Goal: Information Seeking & Learning: Check status

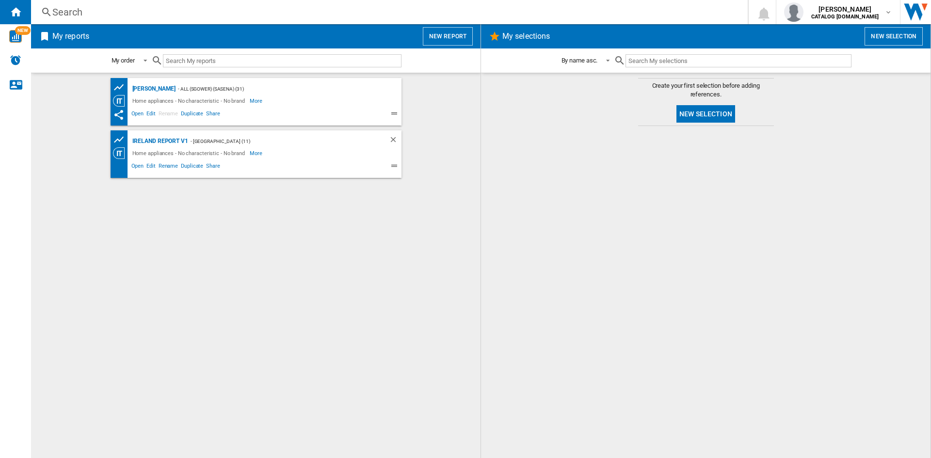
click at [67, 13] on div "Search" at bounding box center [387, 12] width 670 height 14
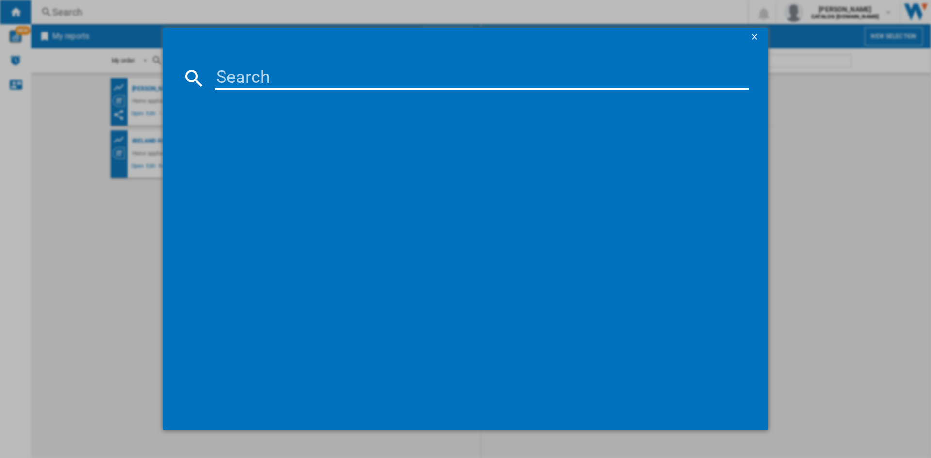
click at [245, 78] on input at bounding box center [481, 77] width 533 height 23
paste input "CFG4582DW"
type input "CFG4582DW"
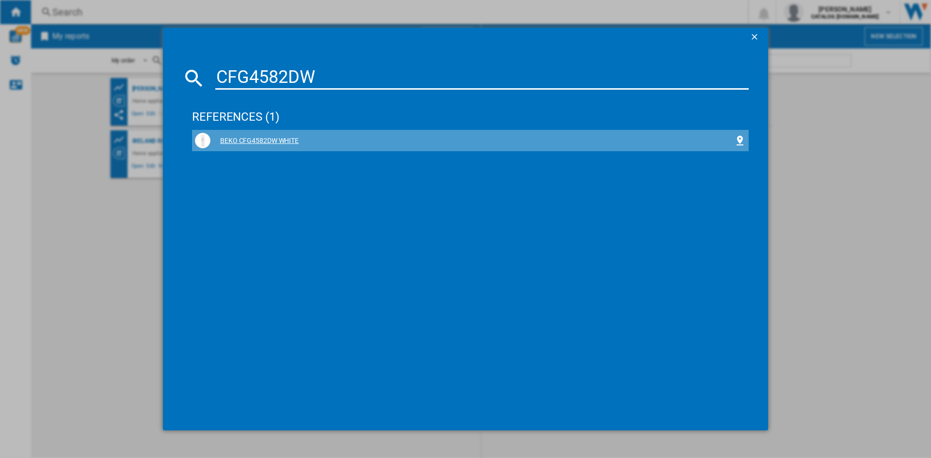
click at [254, 143] on div "BEKO CFG4582DW WHITE" at bounding box center [472, 141] width 524 height 10
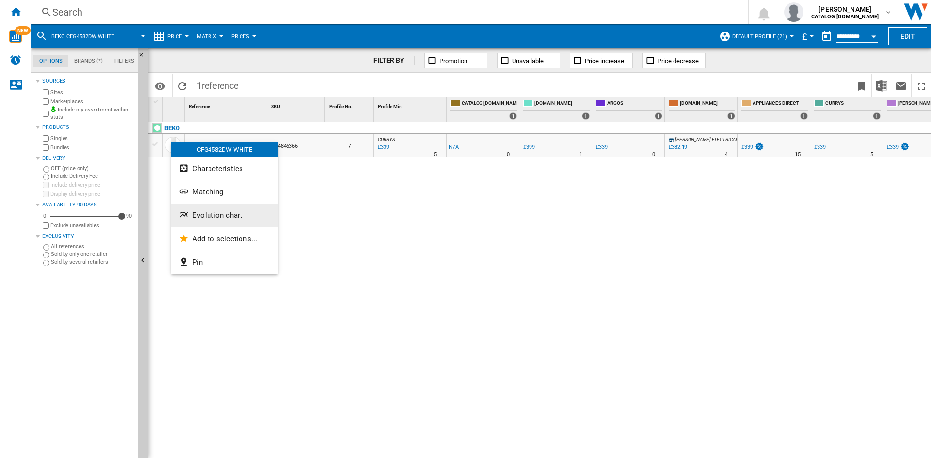
click at [230, 213] on span "Evolution chart" at bounding box center [218, 215] width 50 height 9
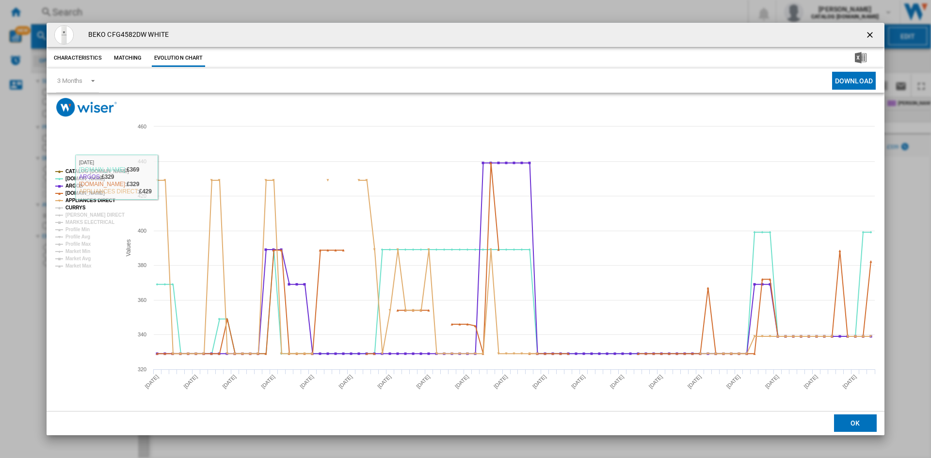
click at [69, 208] on tspan "CURRYS" at bounding box center [75, 207] width 20 height 5
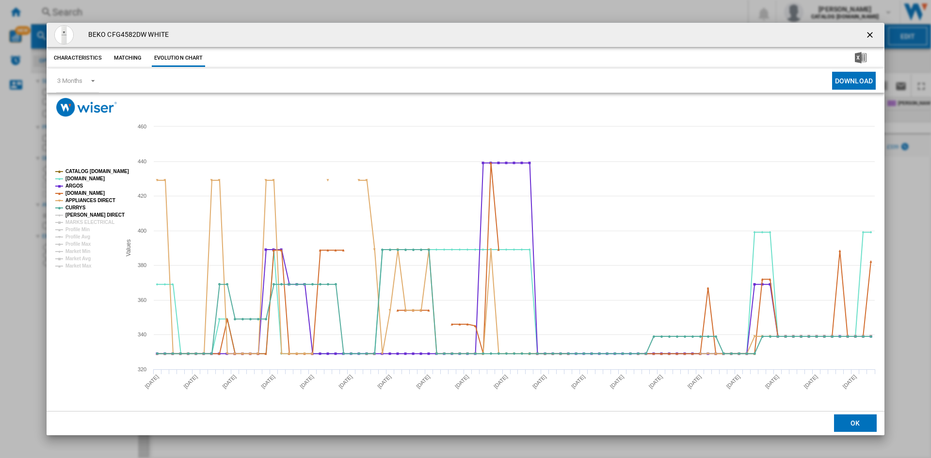
click at [83, 216] on tspan "[PERSON_NAME] DIRECT" at bounding box center [94, 214] width 59 height 5
click at [88, 222] on tspan "MARKS ELECTRICAL" at bounding box center [89, 222] width 49 height 5
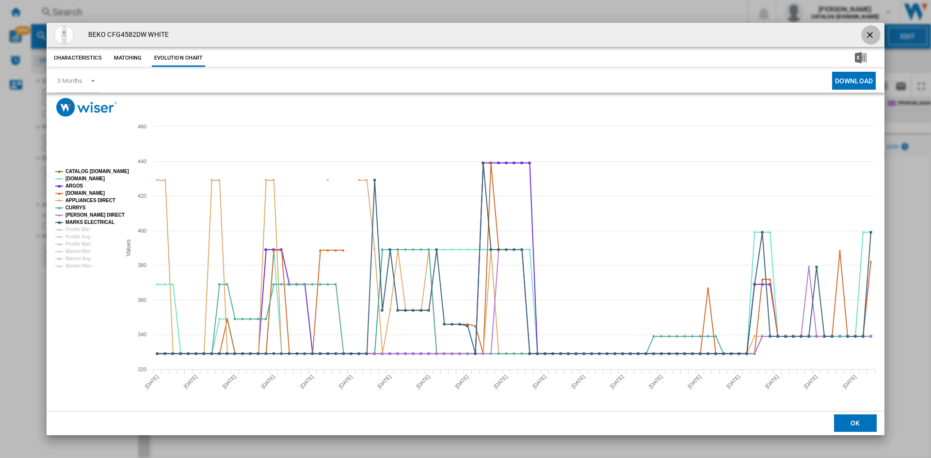
click at [871, 33] on ng-md-icon "getI18NText('BUTTONS.CLOSE_DIALOG')" at bounding box center [871, 36] width 12 height 12
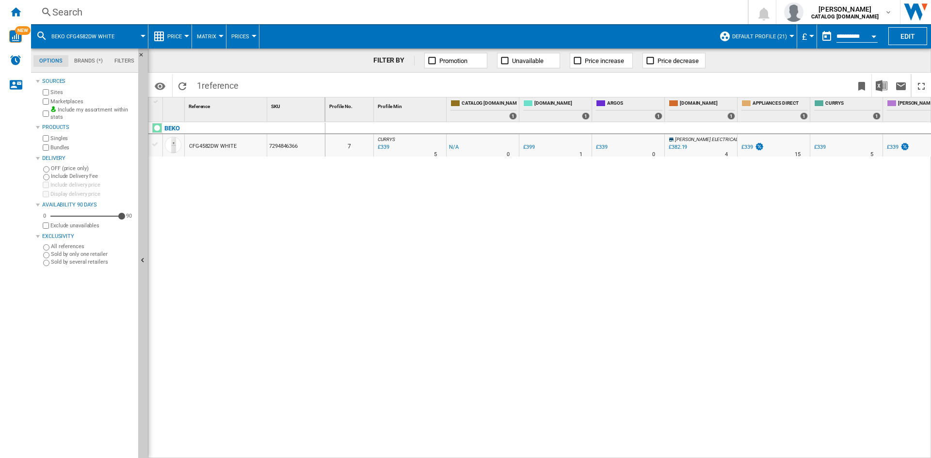
click at [73, 9] on div "Search" at bounding box center [387, 12] width 670 height 14
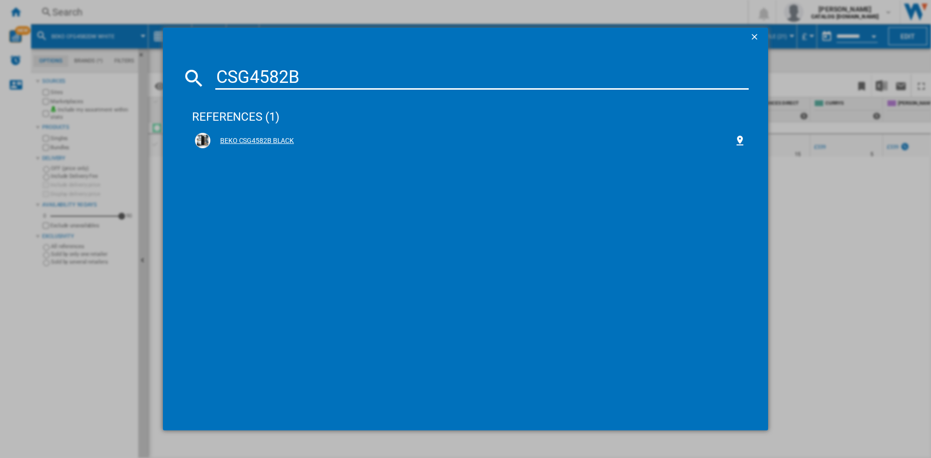
type input "CSG4582B"
click at [260, 141] on div "BEKO CSG4582B BLACK" at bounding box center [472, 141] width 524 height 10
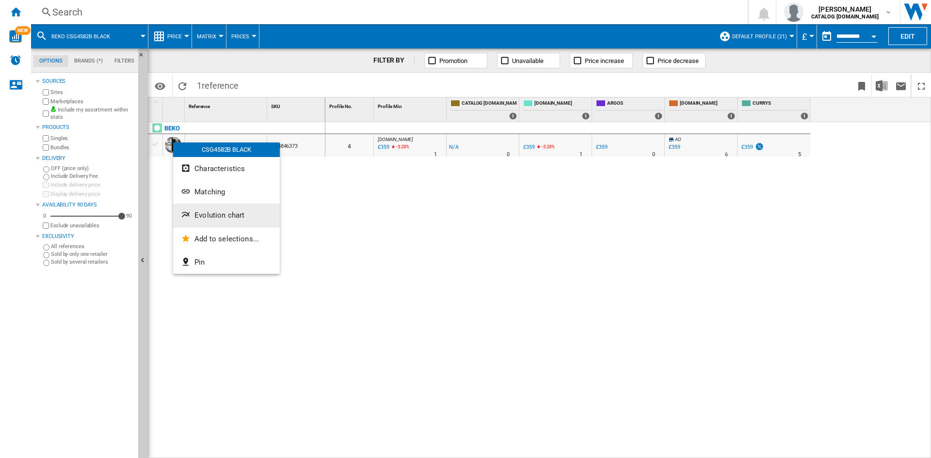
click at [232, 217] on span "Evolution chart" at bounding box center [219, 215] width 50 height 9
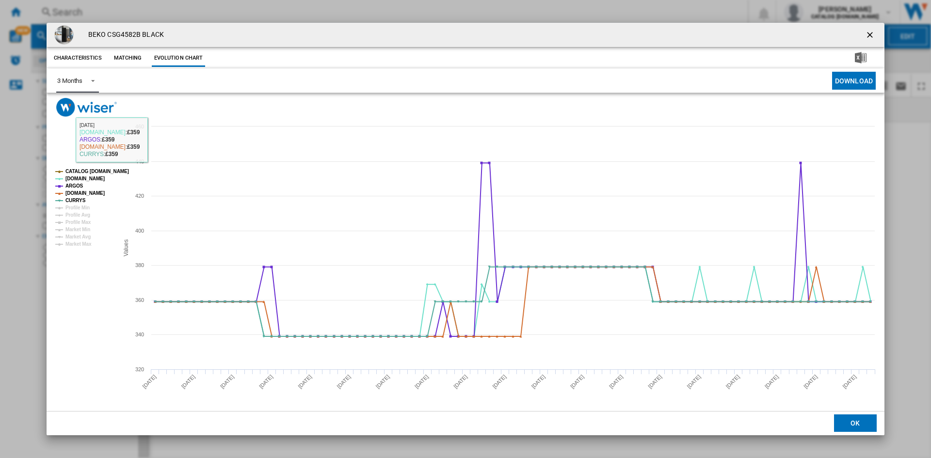
click at [72, 81] on div "3 Months" at bounding box center [69, 80] width 25 height 7
click at [79, 107] on div "6 Months" at bounding box center [69, 104] width 25 height 9
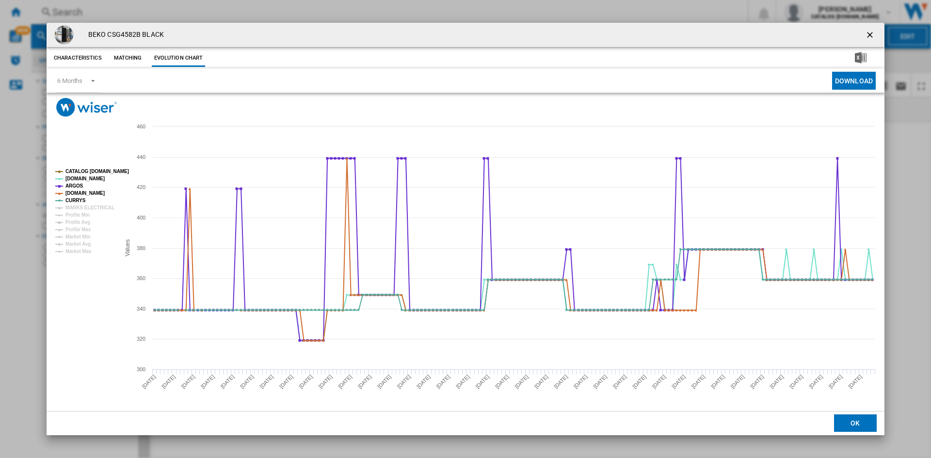
click at [870, 33] on ng-md-icon "getI18NText('BUTTONS.CLOSE_DIALOG')" at bounding box center [871, 36] width 12 height 12
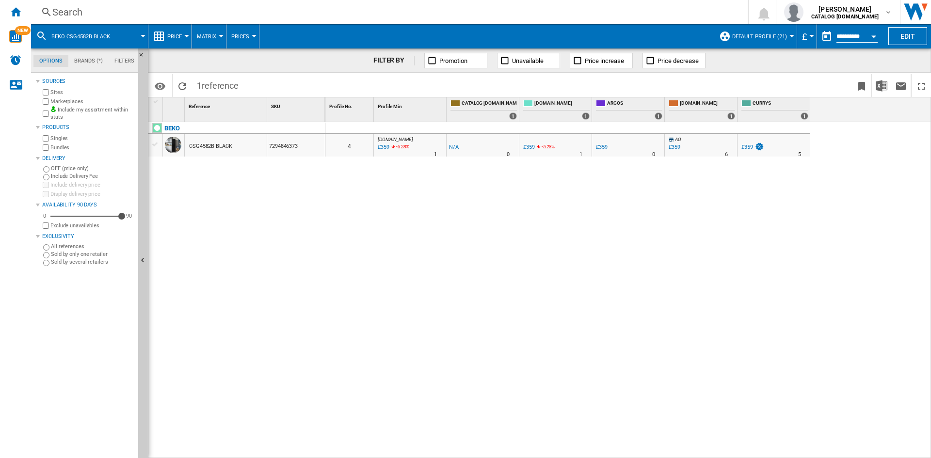
click at [76, 13] on div "Search" at bounding box center [387, 12] width 670 height 14
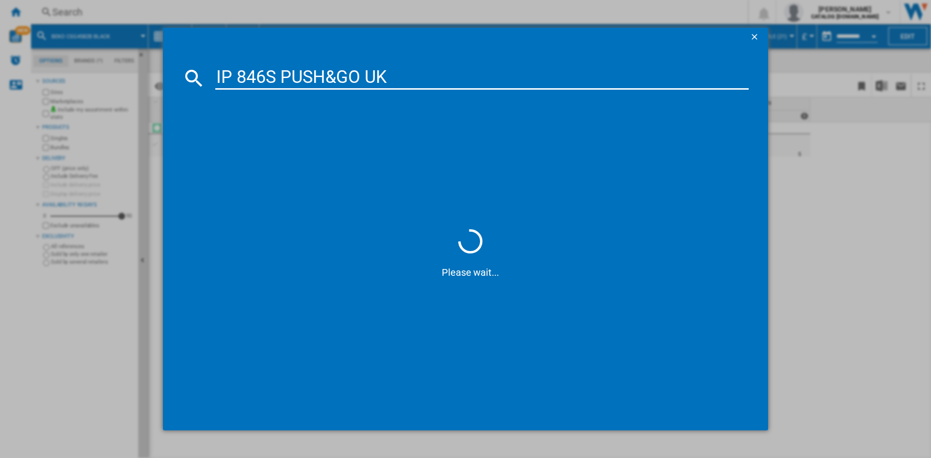
click at [382, 80] on input "IP 846S PUSH&GO UK" at bounding box center [481, 77] width 533 height 23
click at [281, 74] on input "IP 846S PUSH&GO" at bounding box center [481, 77] width 533 height 23
click at [237, 76] on input "IP 846SPUSH&GO" at bounding box center [481, 77] width 533 height 23
drag, startPoint x: 320, startPoint y: 76, endPoint x: 273, endPoint y: 76, distance: 46.5
click at [273, 76] on input "IP846SPUSH&GO" at bounding box center [481, 77] width 533 height 23
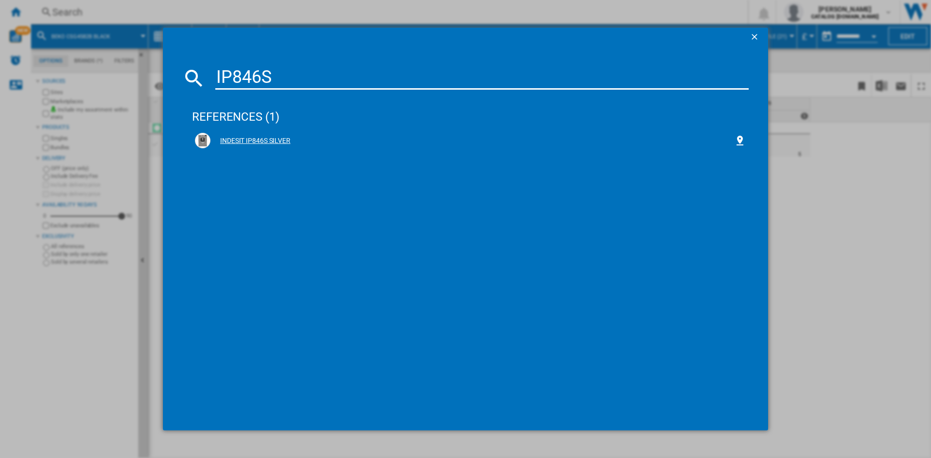
type input "IP846S"
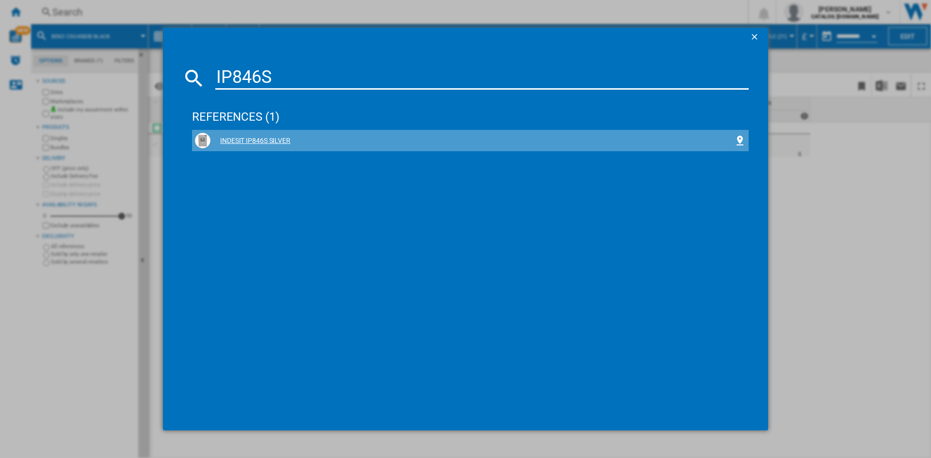
click at [268, 140] on div "INDESIT IP846S SILVER" at bounding box center [472, 141] width 524 height 10
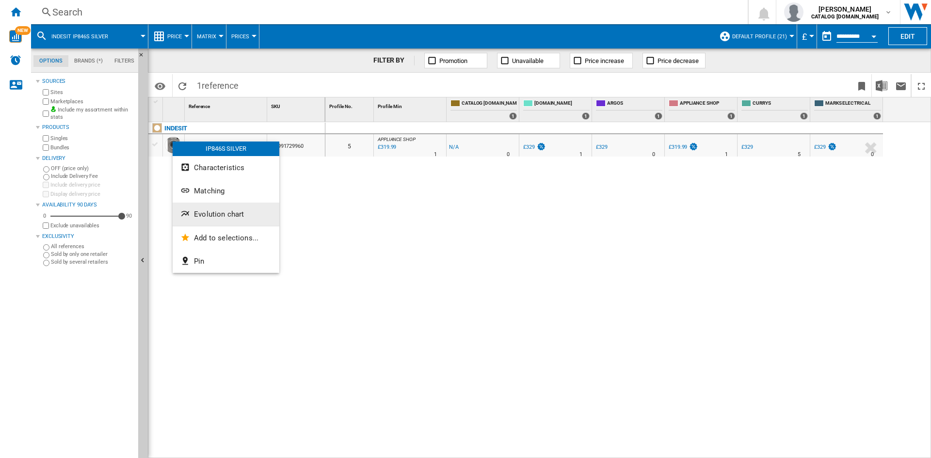
click at [222, 212] on span "Evolution chart" at bounding box center [219, 214] width 50 height 9
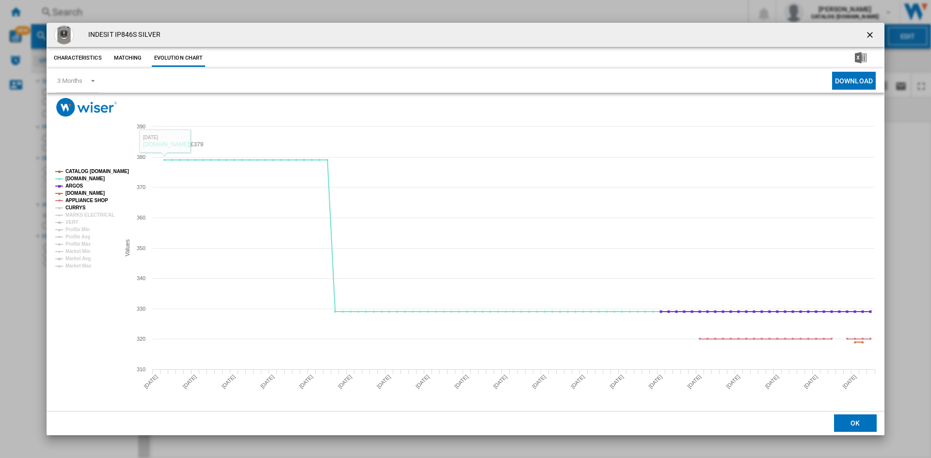
click at [76, 207] on tspan "CURRYS" at bounding box center [75, 207] width 20 height 5
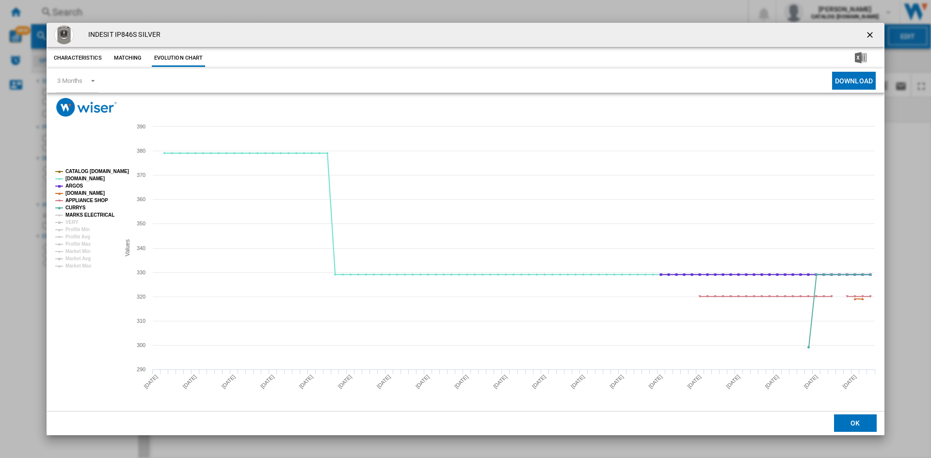
click at [87, 213] on tspan "MARKS ELECTRICAL" at bounding box center [89, 214] width 49 height 5
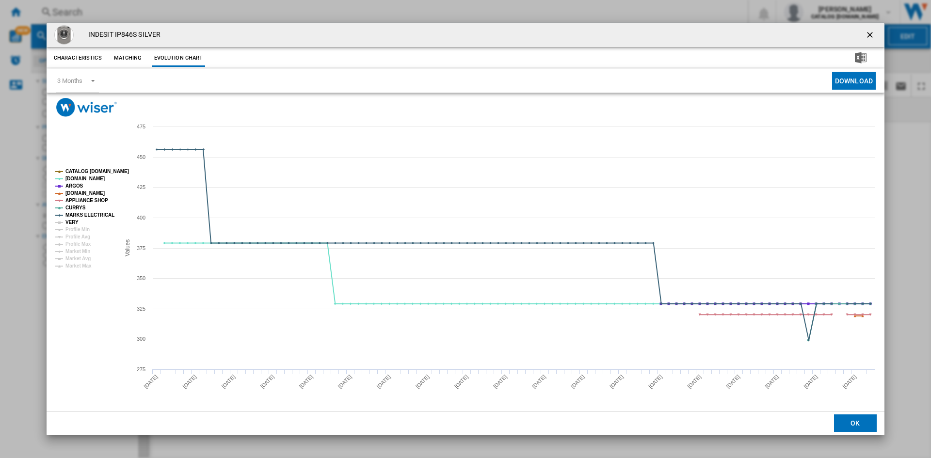
click at [69, 222] on tspan "VERY" at bounding box center [71, 222] width 13 height 5
